Goal: Book appointment/travel/reservation

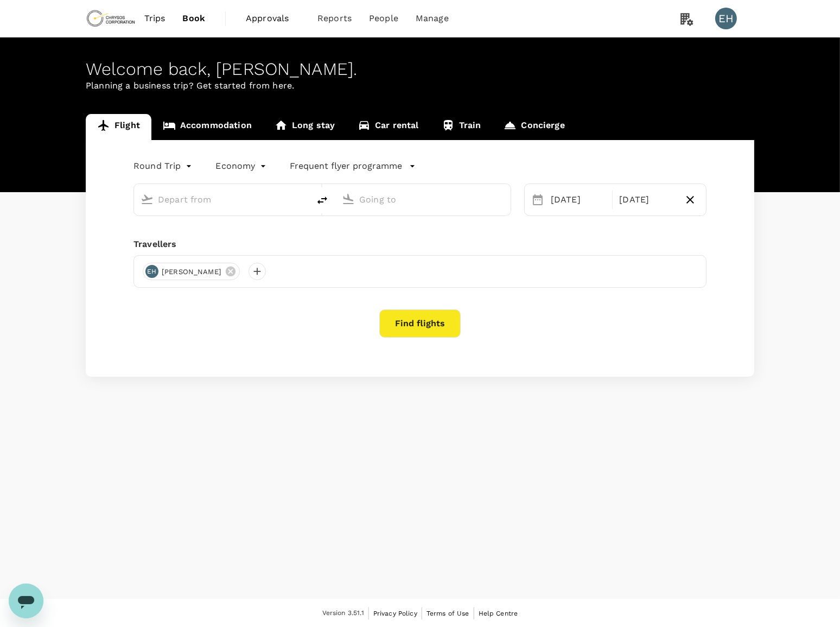
type input "Vancouver Intl (YVR)"
type input "Adelaide (ADL)"
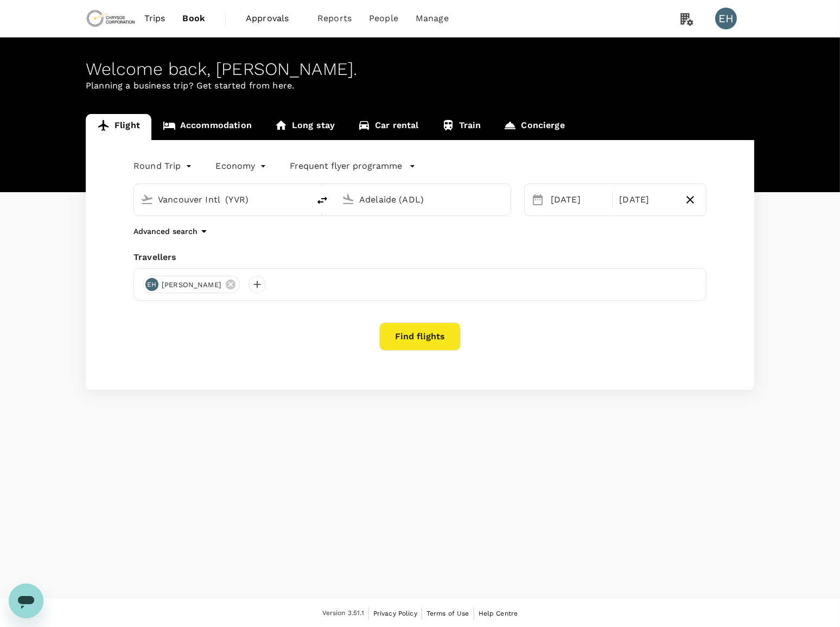
click at [162, 24] on span "Trips" at bounding box center [154, 18] width 21 height 13
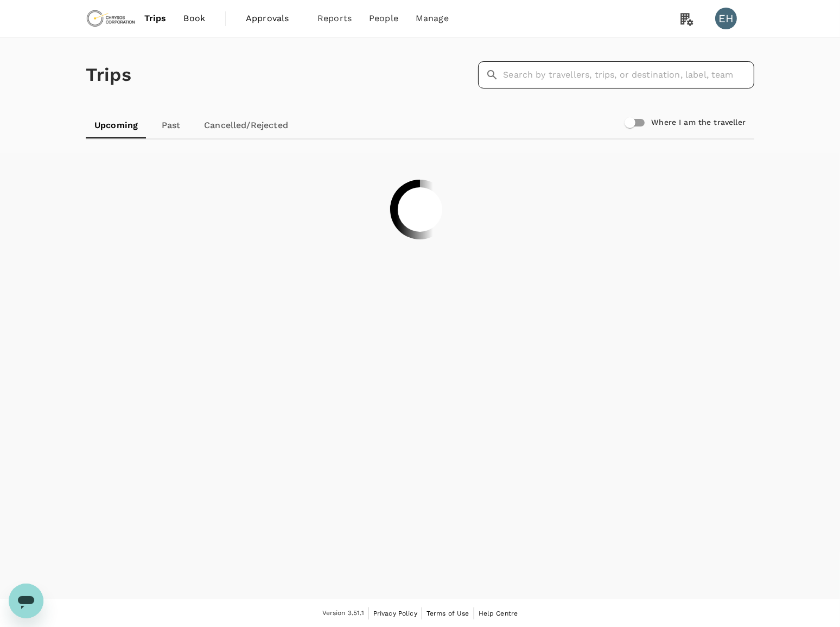
click at [558, 71] on input "text" at bounding box center [628, 74] width 251 height 27
type input "[PERSON_NAME]"
click at [275, 26] on span "Approvals 0" at bounding box center [273, 18] width 54 height 17
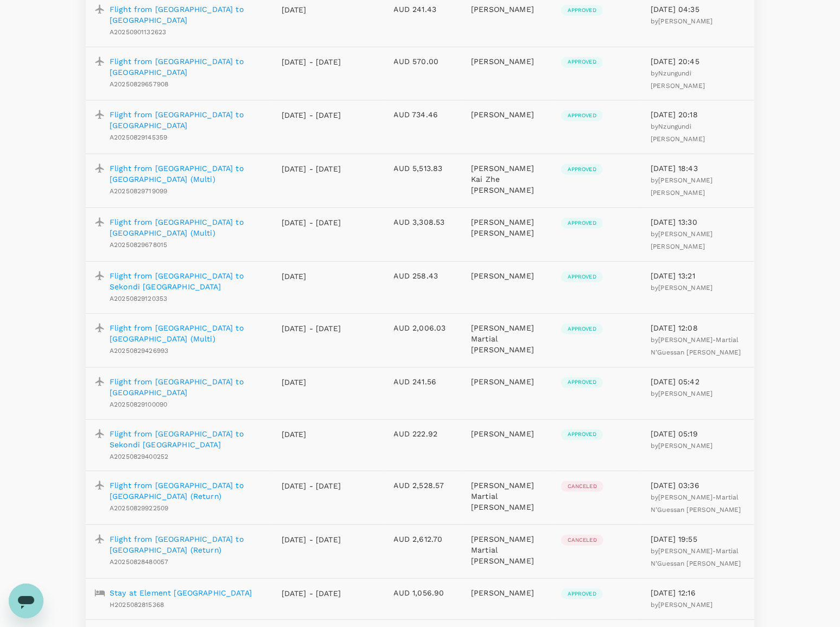
scroll to position [194, 0]
